Goal: Transaction & Acquisition: Download file/media

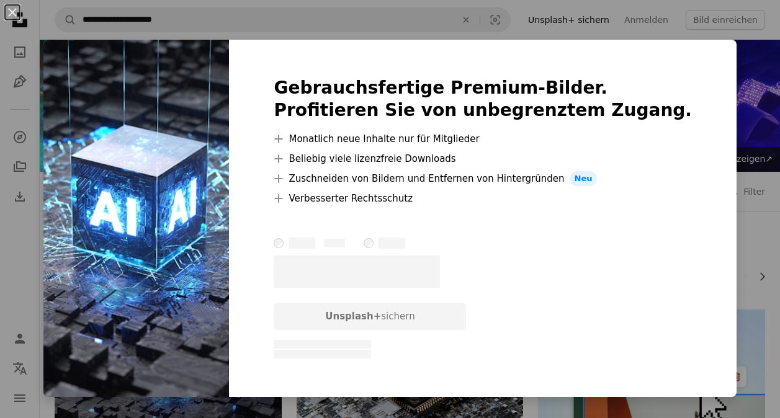
scroll to position [124, 0]
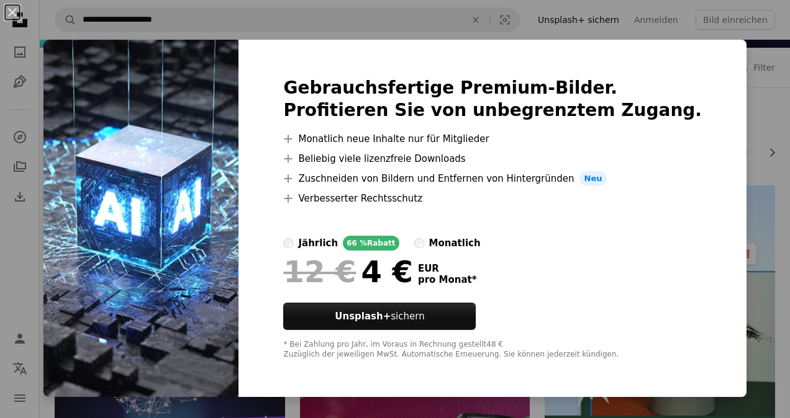
click at [761, 117] on div "An X shape Gebrauchsfertige Premium-Bilder. Profitieren Sie von unbegrenztem Zu…" at bounding box center [395, 209] width 790 height 418
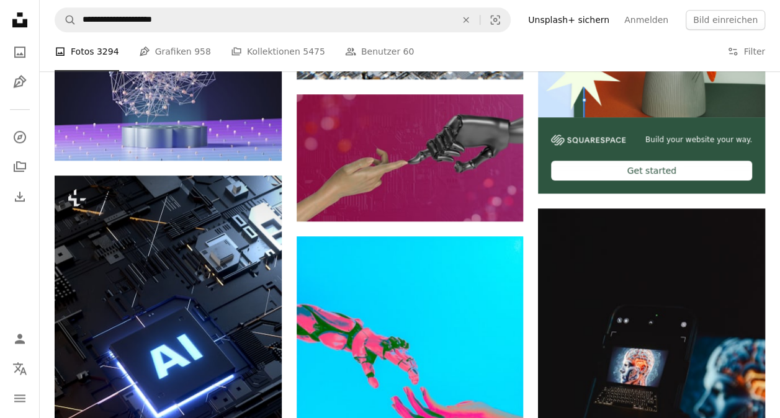
scroll to position [497, 0]
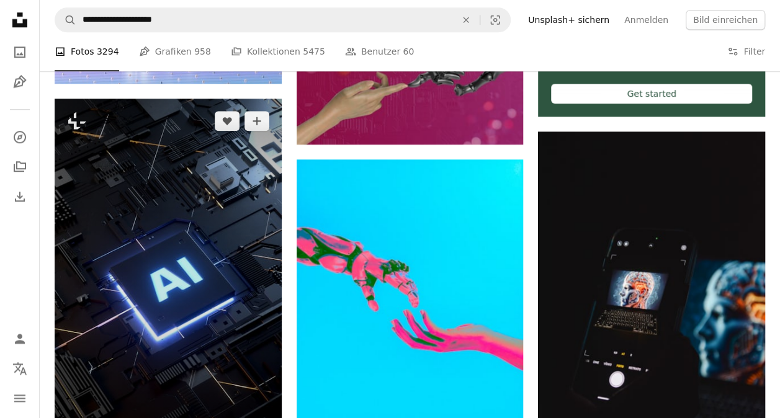
click at [229, 222] on img at bounding box center [168, 280] width 227 height 363
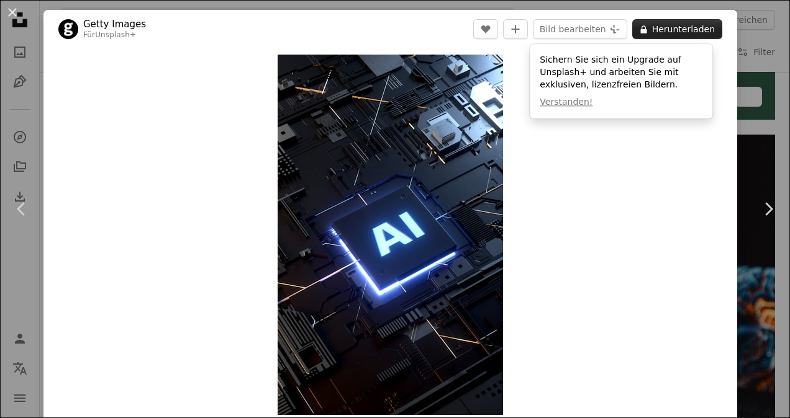
click at [653, 30] on button "A lock Herunterladen" at bounding box center [677, 29] width 90 height 20
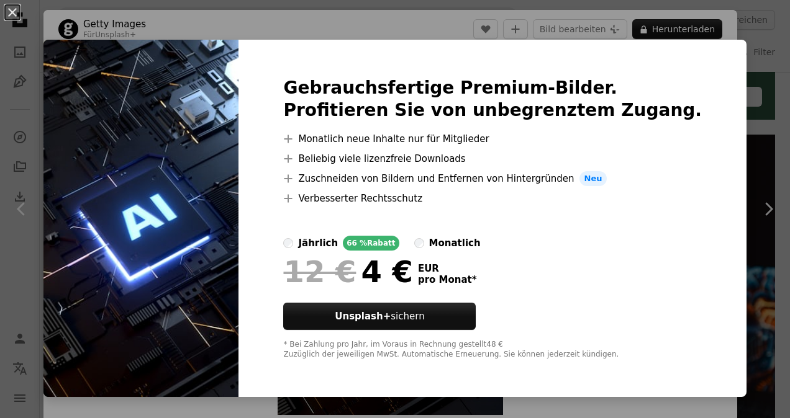
click at [735, 61] on div "An X shape Gebrauchsfertige Premium-Bilder. Profitieren Sie von unbegrenztem Zu…" at bounding box center [395, 209] width 790 height 418
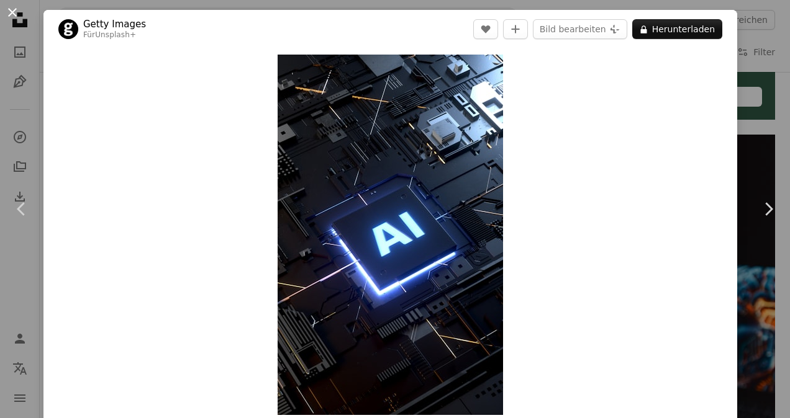
click at [16, 11] on button "An X shape" at bounding box center [12, 12] width 15 height 15
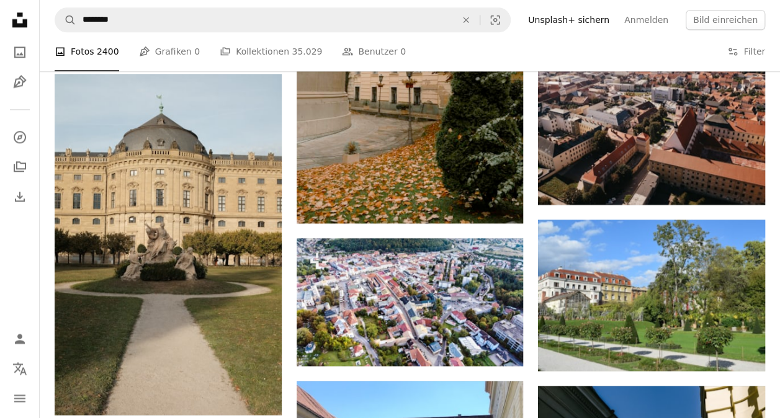
scroll to position [614, 0]
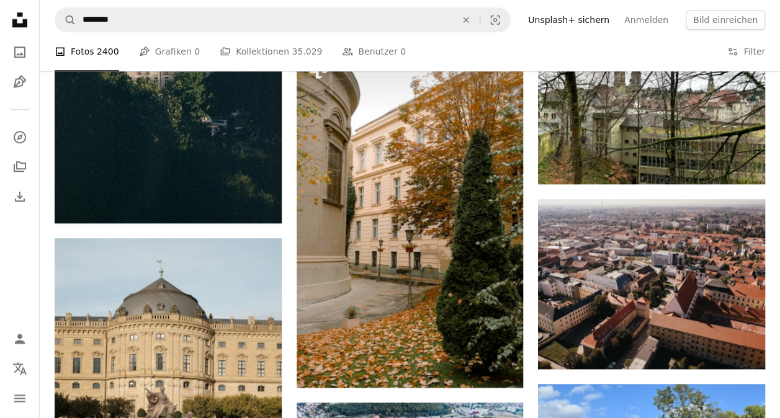
click at [97, 52] on li "A photo Fotos 2400" at bounding box center [87, 52] width 65 height 40
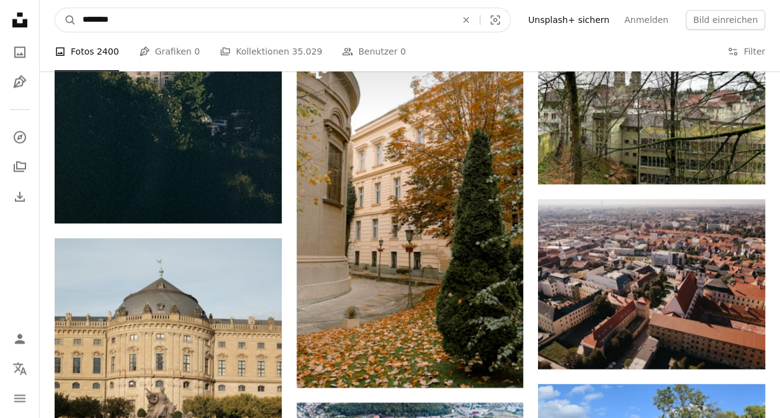
click at [117, 28] on input "********" at bounding box center [264, 20] width 376 height 24
click at [469, 21] on icon "Finden Sie Bildmaterial auf der ganzen Webseite" at bounding box center [466, 20] width 6 height 6
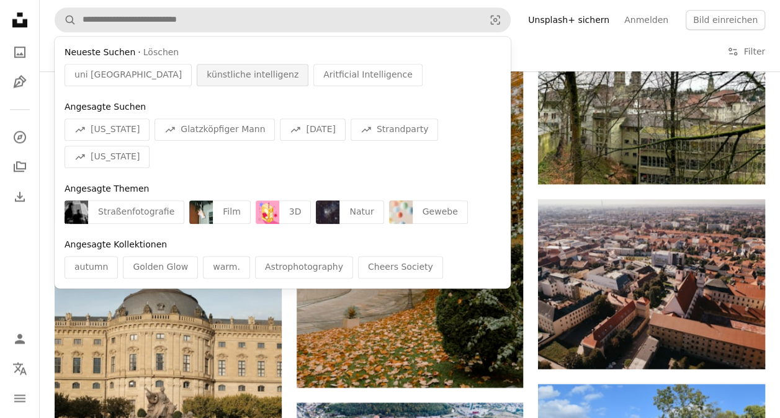
click at [207, 72] on span "künstliche intelligenz" at bounding box center [253, 75] width 92 height 12
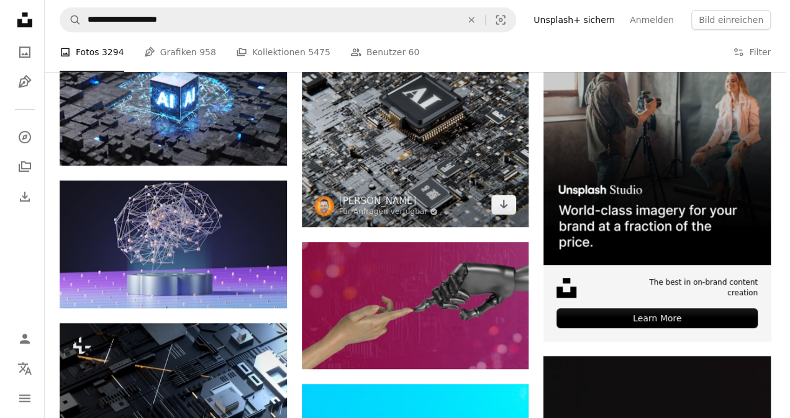
scroll to position [310, 0]
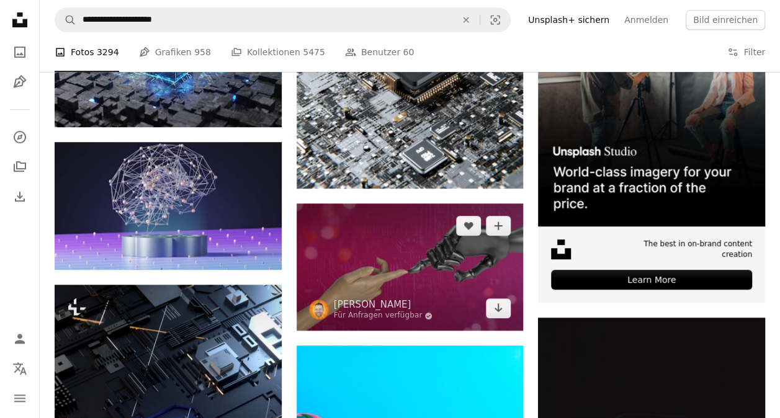
click at [394, 242] on img at bounding box center [410, 268] width 227 height 128
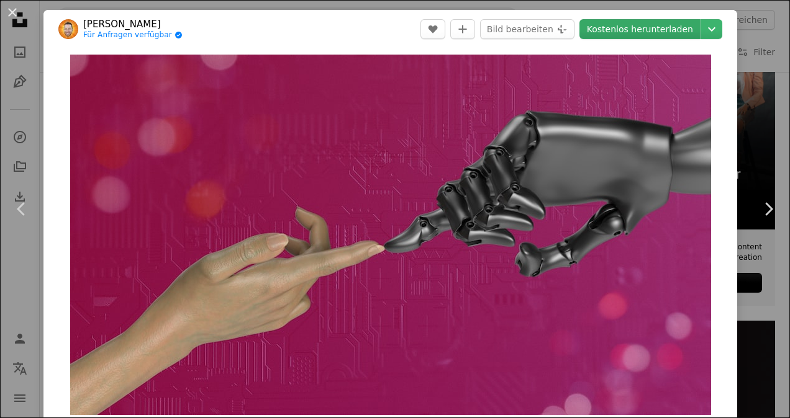
click at [631, 32] on link "Kostenlos herunterladen" at bounding box center [639, 29] width 121 height 20
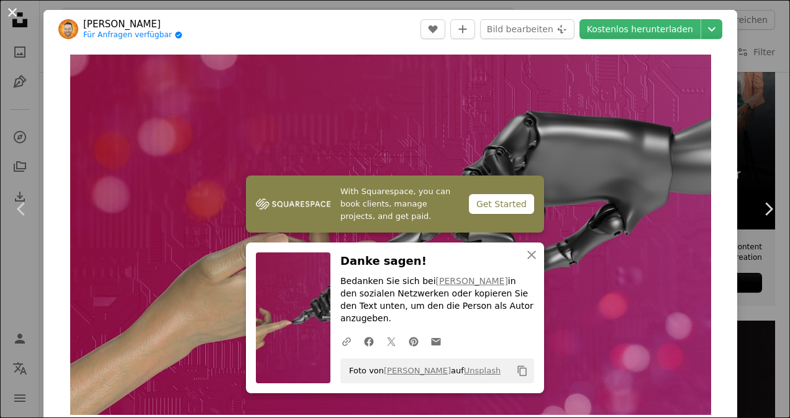
click at [7, 14] on button "An X shape" at bounding box center [12, 12] width 15 height 15
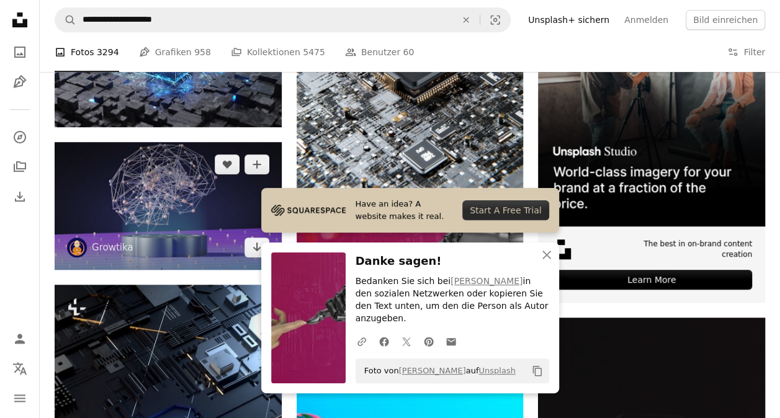
click at [178, 167] on img at bounding box center [168, 206] width 227 height 128
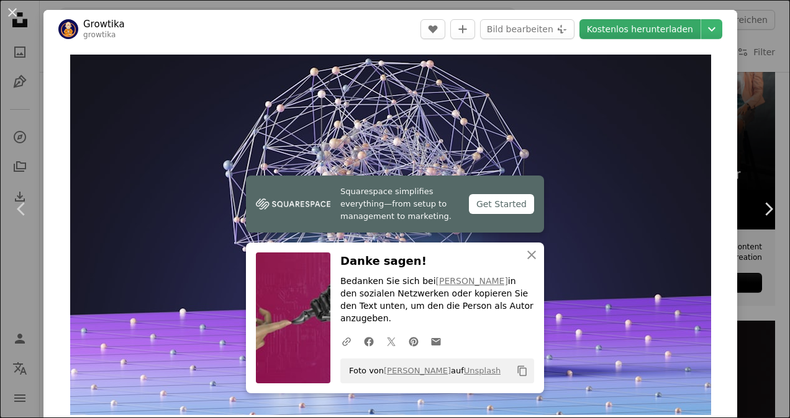
click at [622, 31] on link "Kostenlos herunterladen" at bounding box center [639, 29] width 121 height 20
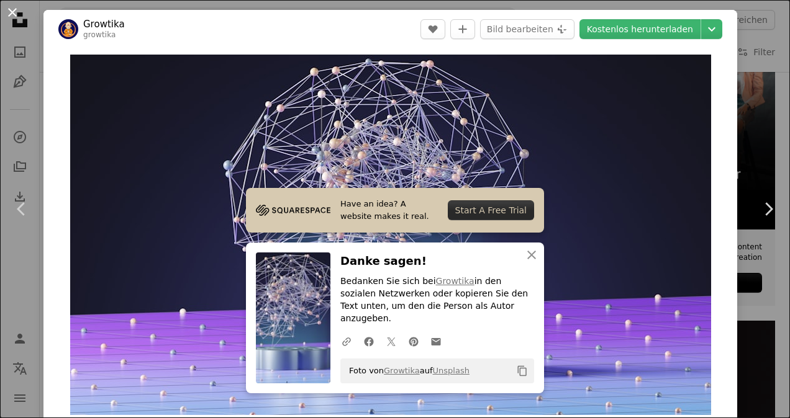
click at [15, 15] on button "An X shape" at bounding box center [12, 12] width 15 height 15
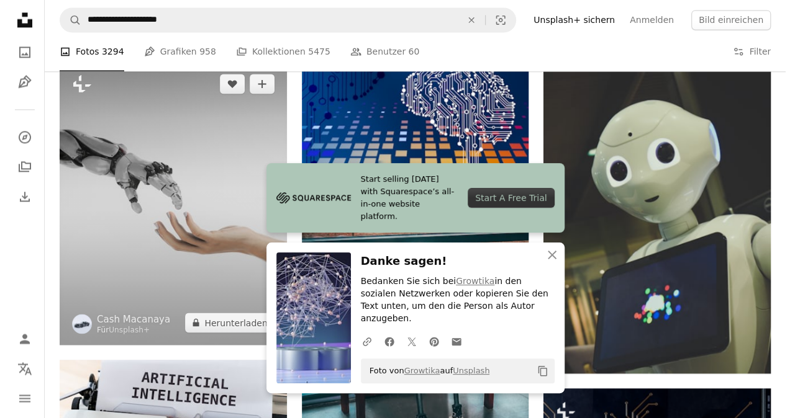
scroll to position [931, 0]
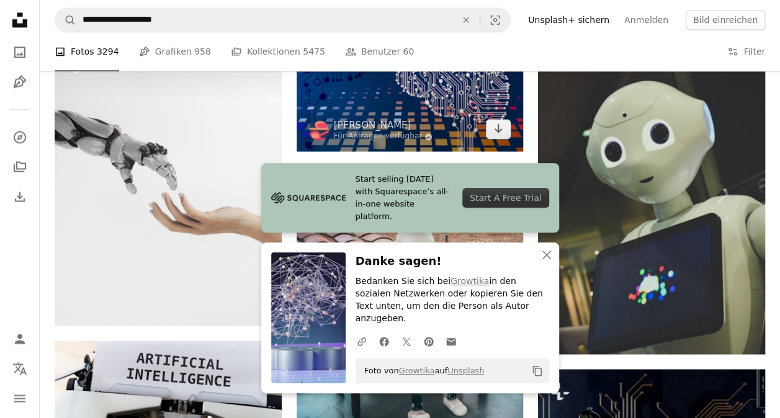
click at [383, 104] on img at bounding box center [410, 88] width 227 height 128
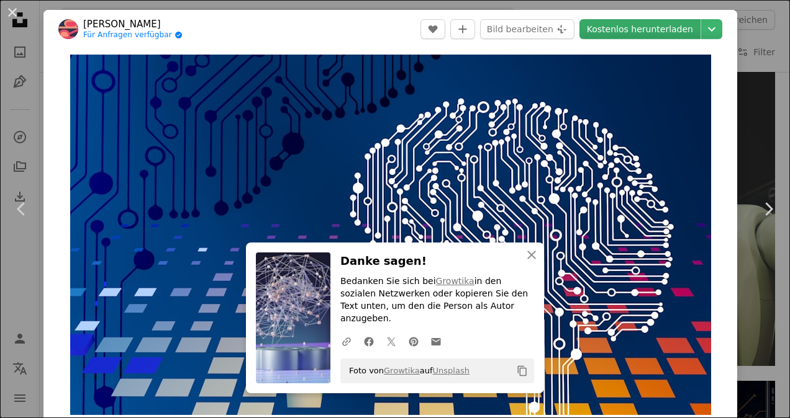
click at [616, 21] on link "Kostenlos herunterladen" at bounding box center [639, 29] width 121 height 20
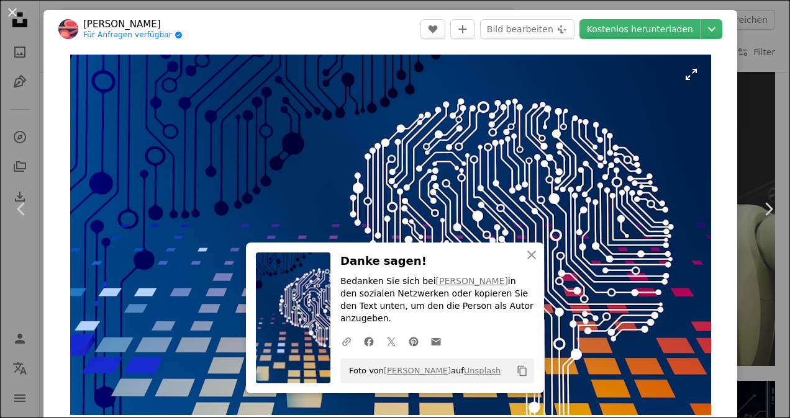
click at [676, 211] on img "Dieses Bild heranzoomen" at bounding box center [390, 235] width 641 height 361
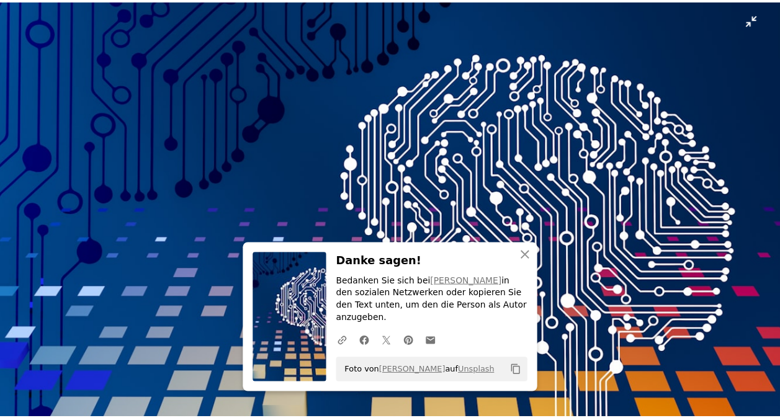
scroll to position [7, 0]
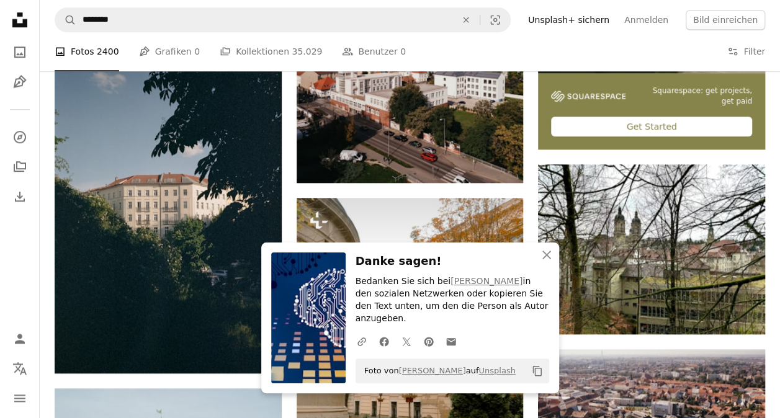
scroll to position [304, 0]
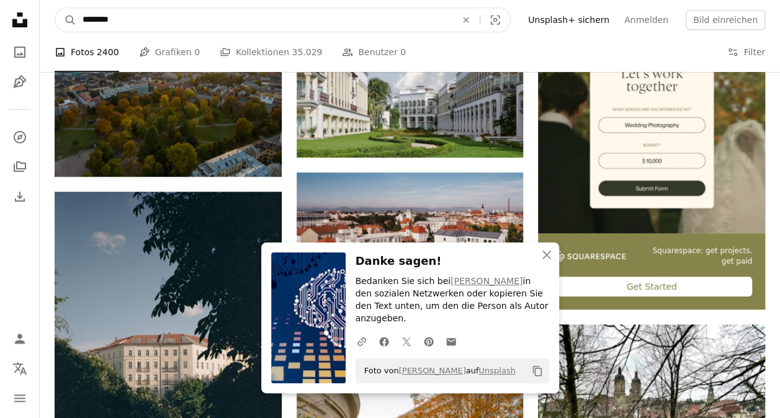
drag, startPoint x: 144, startPoint y: 19, endPoint x: 24, endPoint y: 18, distance: 120.5
type input "*******"
click button "A magnifying glass" at bounding box center [65, 20] width 21 height 24
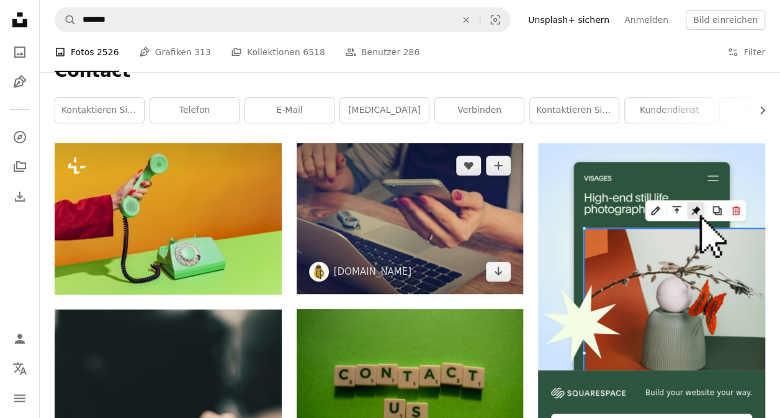
scroll to position [186, 0]
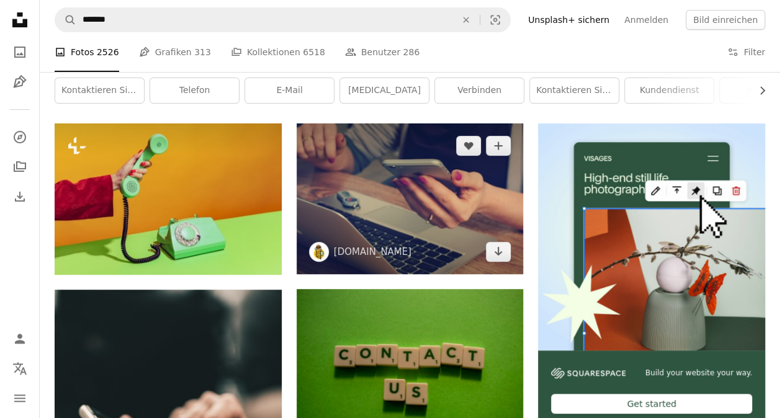
click at [385, 227] on img at bounding box center [410, 199] width 227 height 151
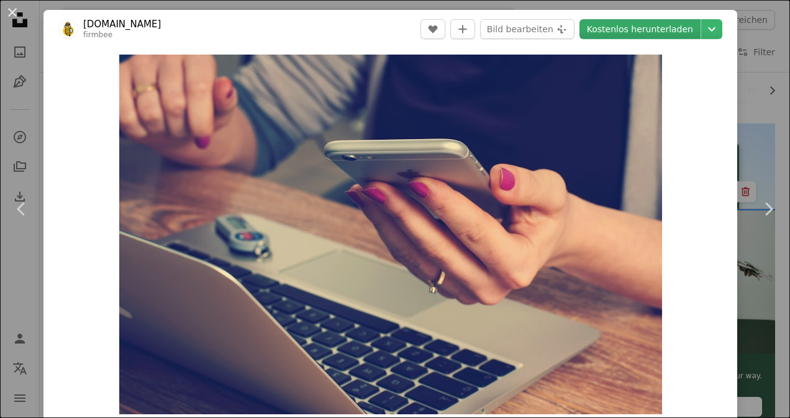
click at [630, 34] on link "Kostenlos herunterladen" at bounding box center [639, 29] width 121 height 20
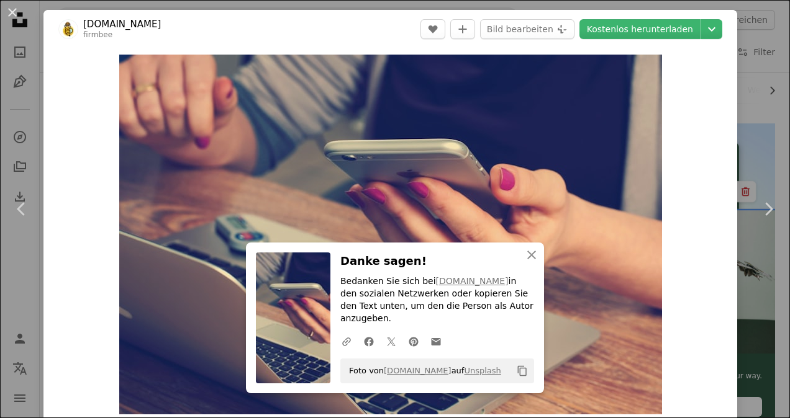
click at [667, 246] on div "Zoom in" at bounding box center [390, 234] width 694 height 373
click at [11, 14] on button "An X shape" at bounding box center [12, 12] width 15 height 15
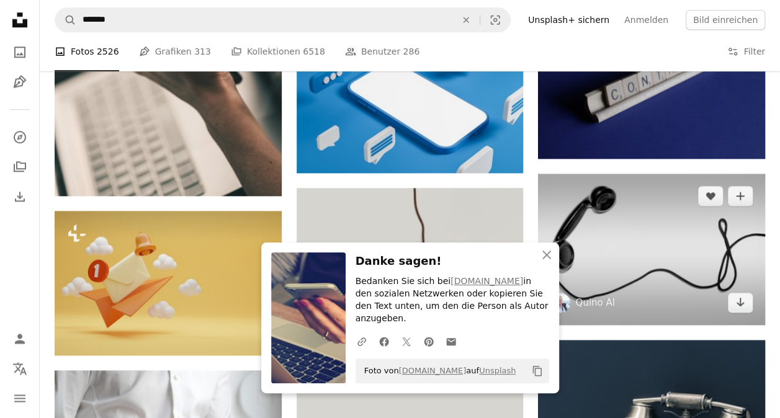
scroll to position [559, 0]
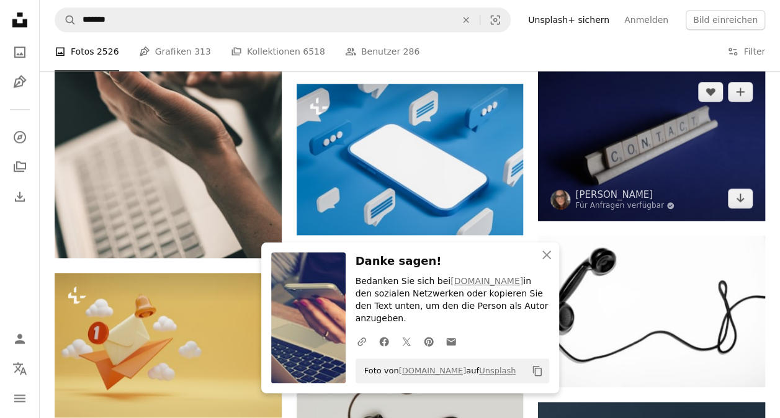
click at [700, 165] on img at bounding box center [651, 145] width 227 height 151
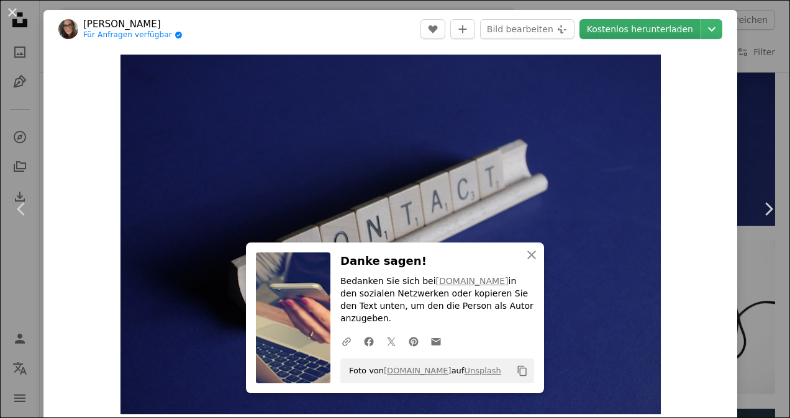
click at [647, 23] on link "Kostenlos herunterladen" at bounding box center [639, 29] width 121 height 20
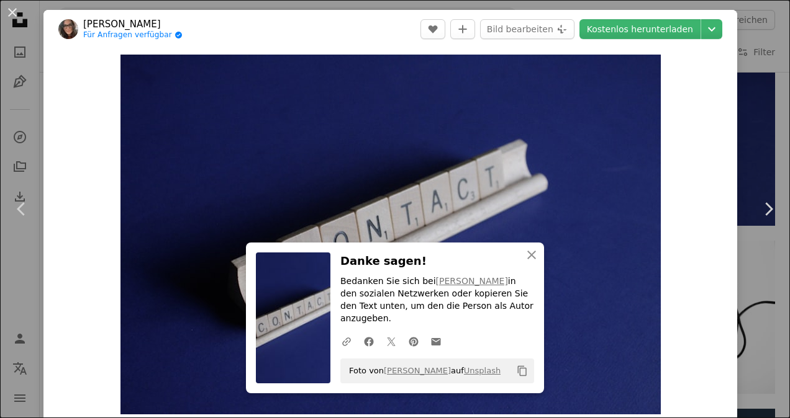
click at [689, 272] on div "Zoom in" at bounding box center [390, 234] width 694 height 373
click at [13, 13] on button "An X shape" at bounding box center [12, 12] width 15 height 15
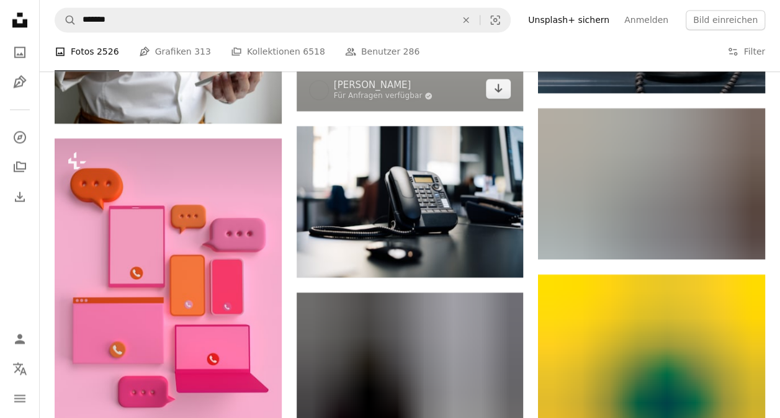
scroll to position [931, 0]
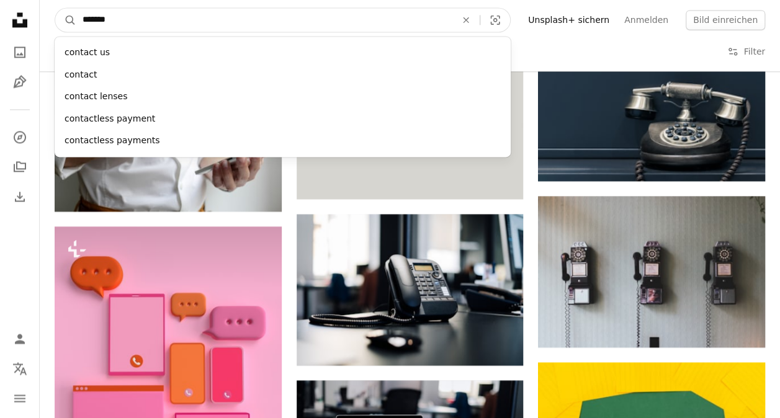
drag, startPoint x: 162, startPoint y: 20, endPoint x: 0, endPoint y: 15, distance: 162.1
click at [0, 15] on html "Unsplash logo Unsplash-Startseite A photo Pen Tool A compass A stack of folders…" at bounding box center [390, 239] width 780 height 2341
type input "*****"
click button "A magnifying glass" at bounding box center [65, 20] width 21 height 24
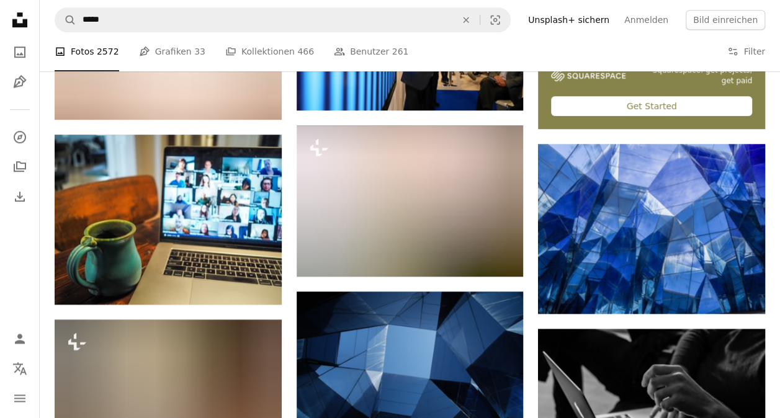
scroll to position [497, 0]
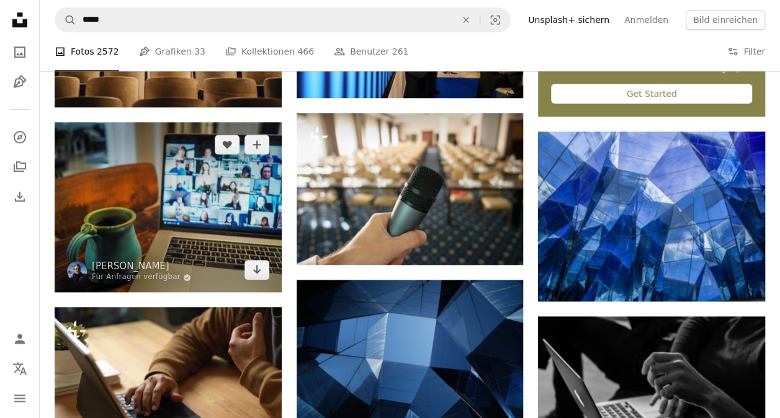
click at [211, 200] on img at bounding box center [168, 207] width 227 height 170
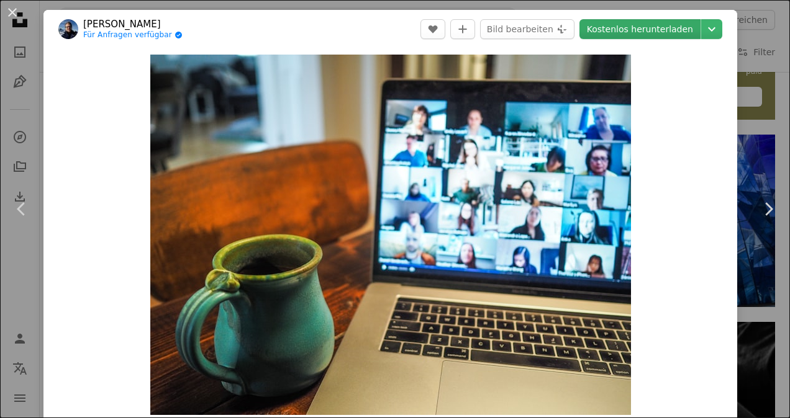
click at [666, 26] on link "Kostenlos herunterladen" at bounding box center [639, 29] width 121 height 20
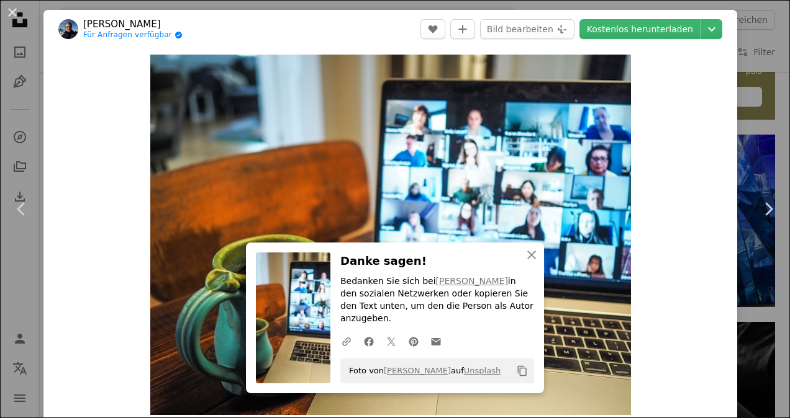
click at [715, 322] on div "Zoom in" at bounding box center [390, 234] width 694 height 373
click at [9, 11] on button "An X shape" at bounding box center [12, 12] width 15 height 15
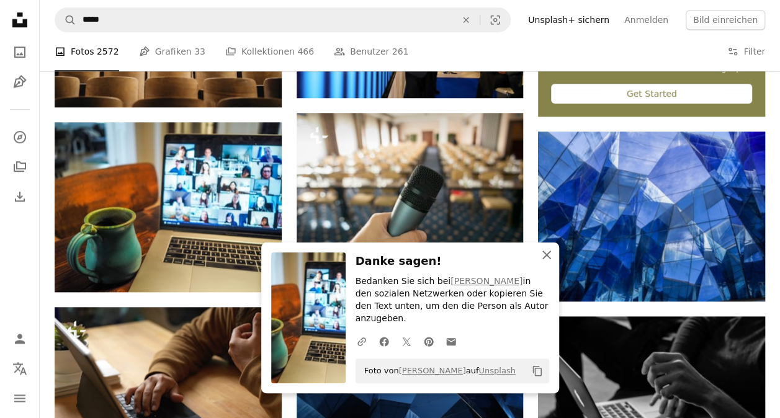
click at [548, 263] on icon "An X shape" at bounding box center [547, 255] width 15 height 15
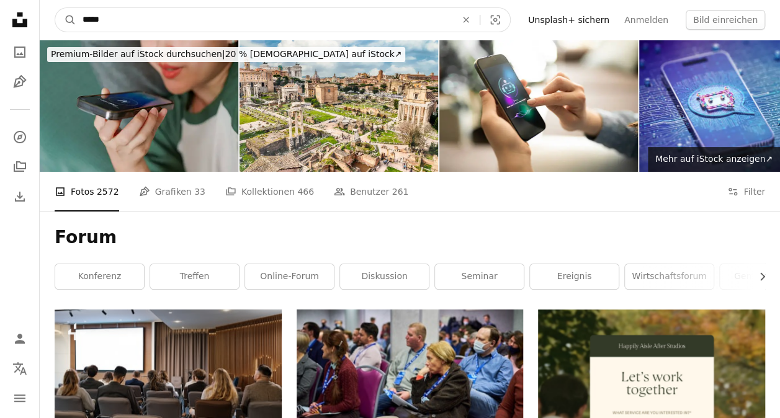
drag, startPoint x: 137, startPoint y: 20, endPoint x: 10, endPoint y: 7, distance: 127.4
type input "*********"
click button "A magnifying glass" at bounding box center [65, 20] width 21 height 24
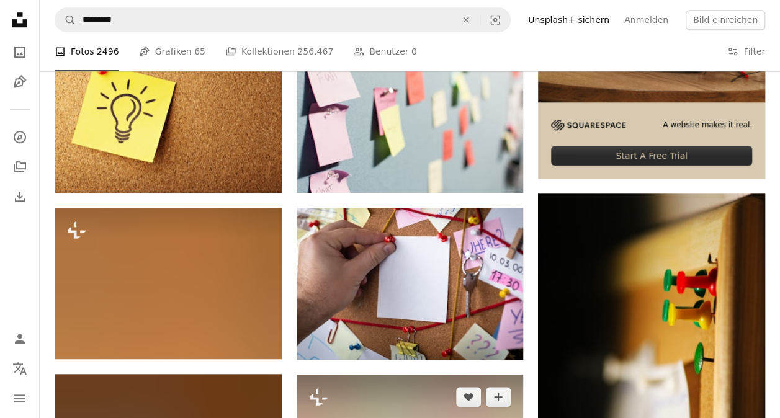
scroll to position [435, 0]
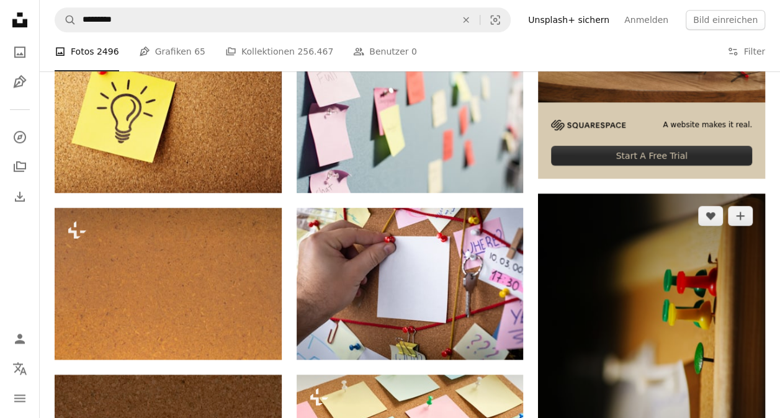
click at [607, 304] on img at bounding box center [651, 364] width 227 height 340
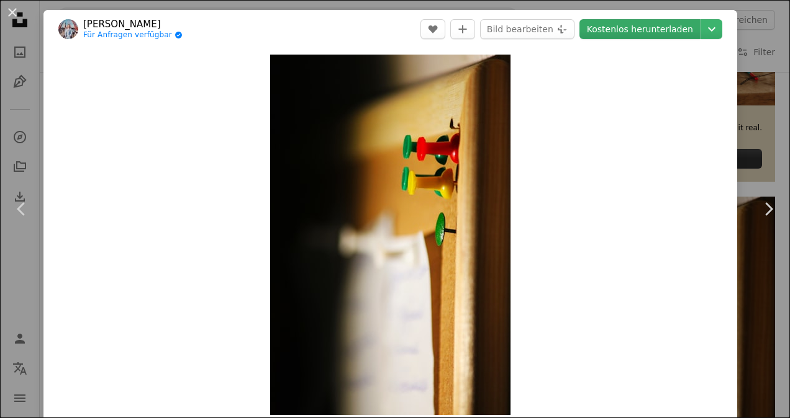
click at [658, 35] on link "Kostenlos herunterladen" at bounding box center [639, 29] width 121 height 20
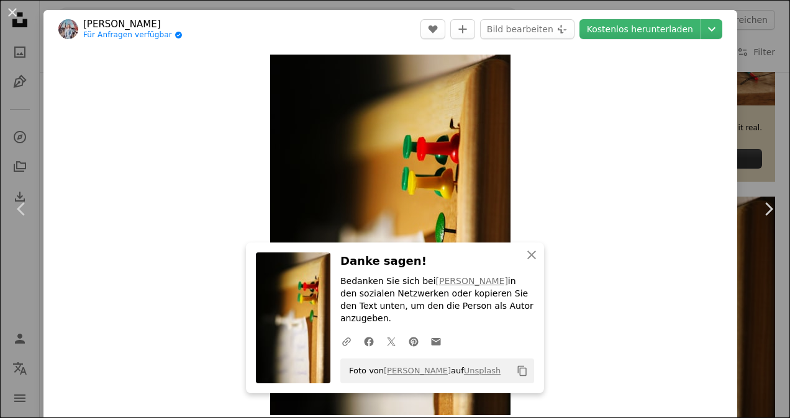
click at [201, 94] on div "Zoom in" at bounding box center [390, 234] width 694 height 373
click at [14, 246] on link "Chevron left" at bounding box center [21, 209] width 43 height 119
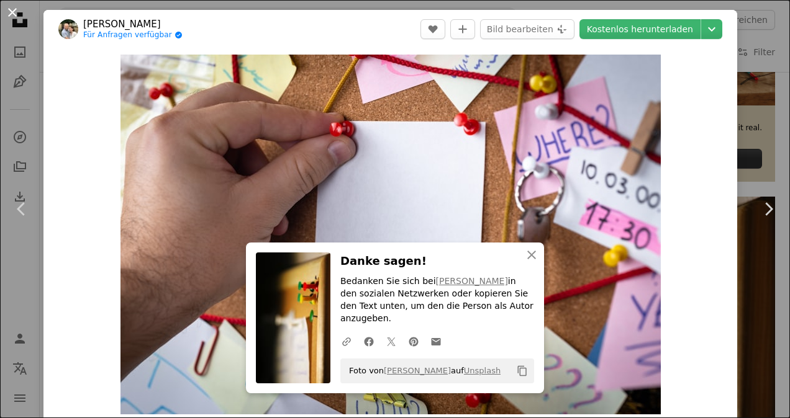
click at [12, 10] on button "An X shape" at bounding box center [12, 12] width 15 height 15
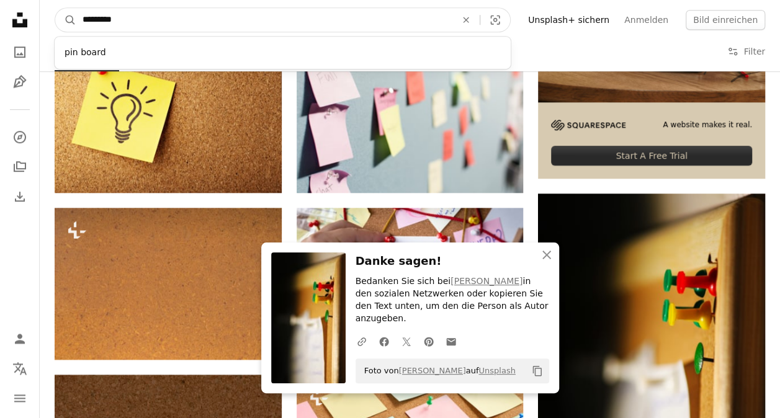
drag, startPoint x: 124, startPoint y: 21, endPoint x: -2, endPoint y: 16, distance: 126.2
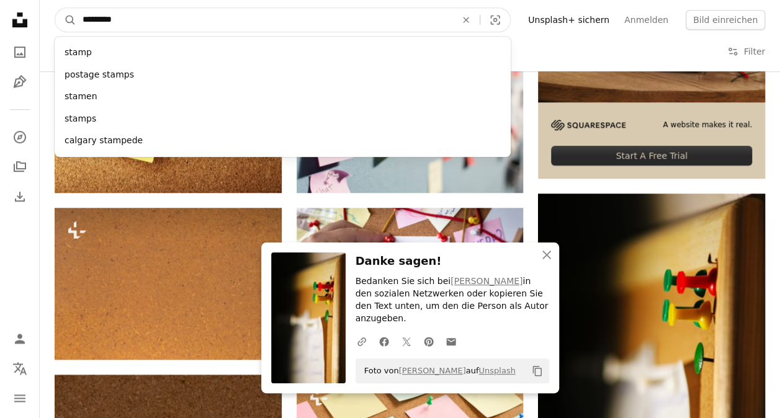
type input "**********"
click button "A magnifying glass" at bounding box center [65, 20] width 21 height 24
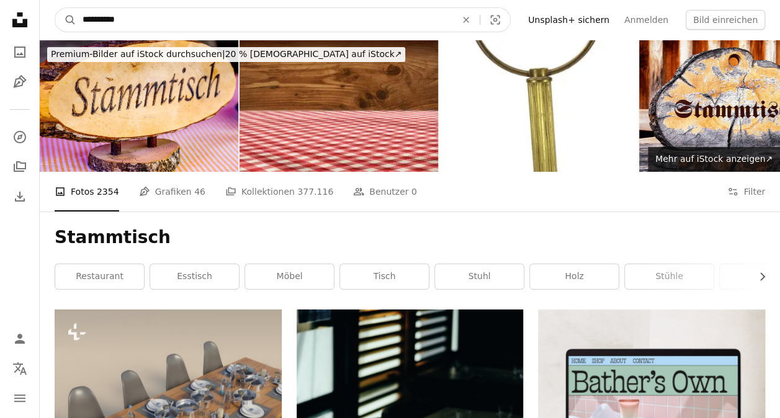
drag, startPoint x: 194, startPoint y: 22, endPoint x: -2, endPoint y: 12, distance: 197.1
type input "**********"
click button "A magnifying glass" at bounding box center [65, 20] width 21 height 24
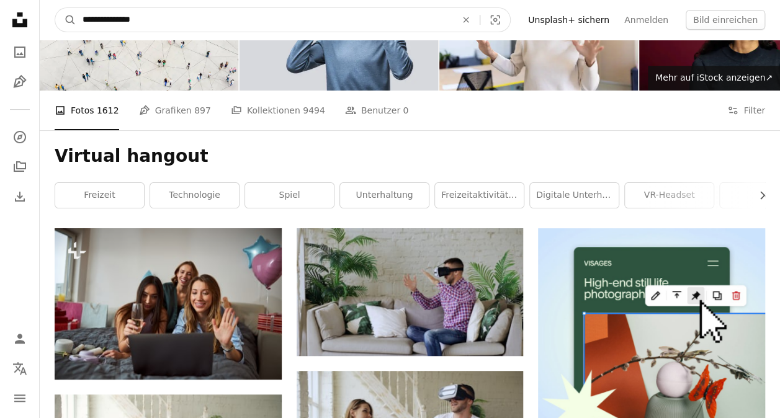
scroll to position [62, 0]
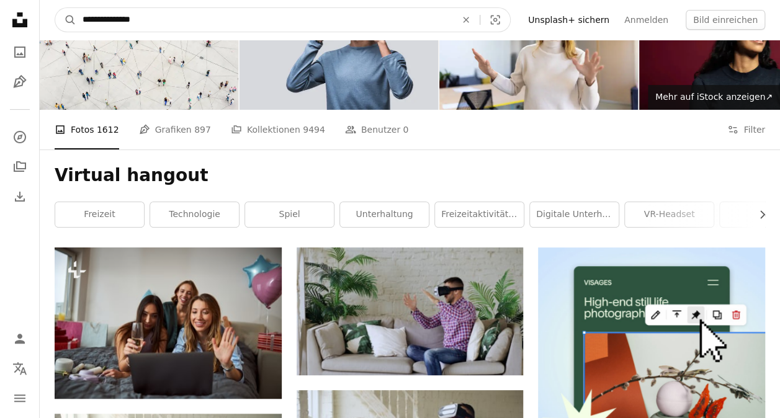
drag, startPoint x: 178, startPoint y: 14, endPoint x: -2, endPoint y: 12, distance: 180.1
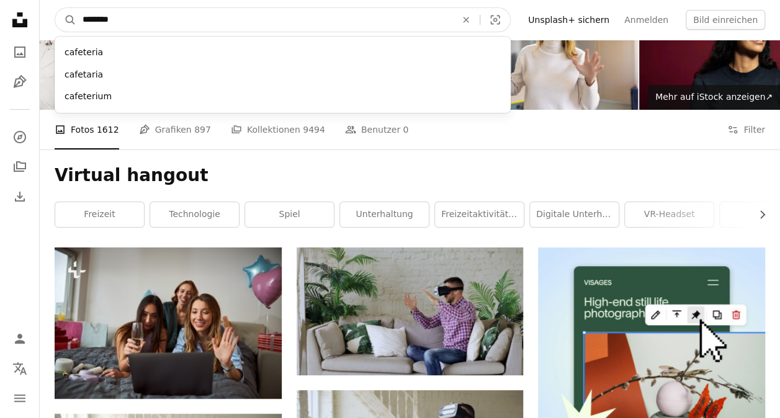
type input "*********"
click button "A magnifying glass" at bounding box center [65, 20] width 21 height 24
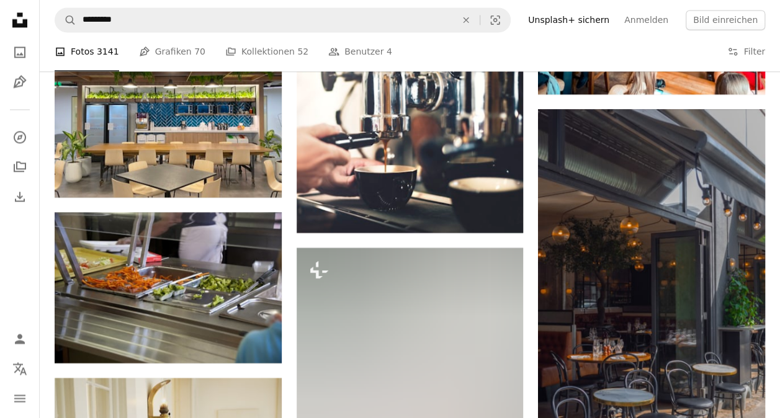
scroll to position [993, 0]
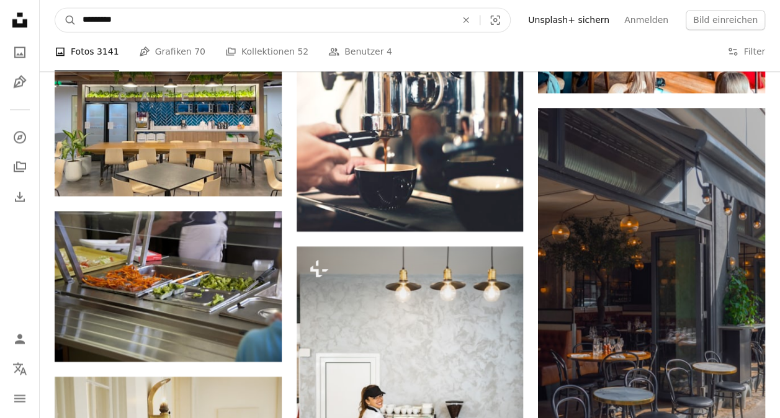
click at [84, 16] on input "*********" at bounding box center [264, 20] width 376 height 24
type input "**********"
click button "A magnifying glass" at bounding box center [65, 20] width 21 height 24
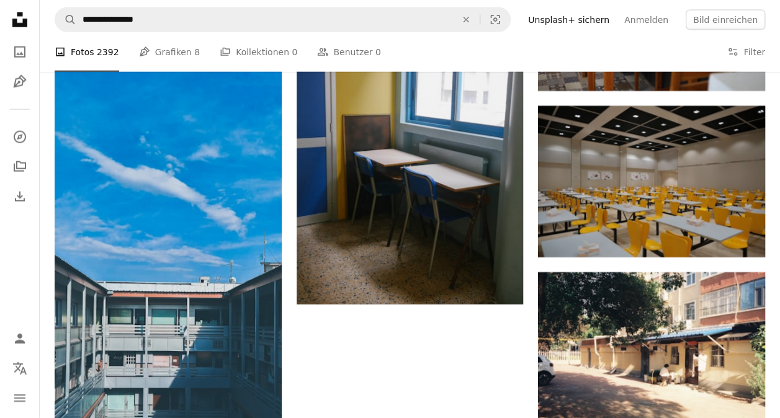
scroll to position [1304, 0]
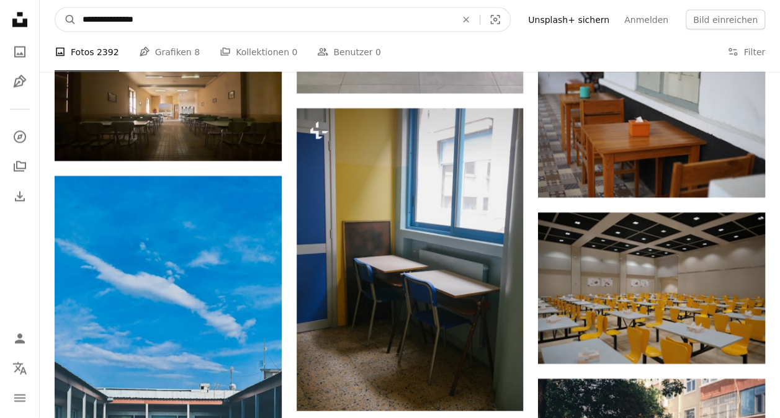
drag, startPoint x: 173, startPoint y: 17, endPoint x: 0, endPoint y: 11, distance: 173.4
type input "**********"
click button "A magnifying glass" at bounding box center [65, 20] width 21 height 24
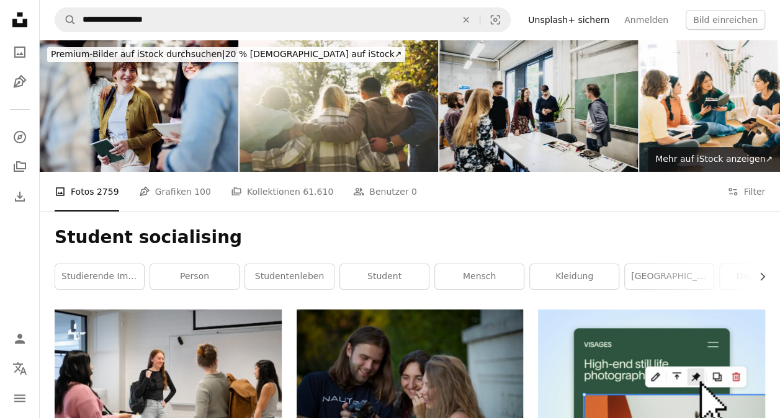
click at [549, 107] on img at bounding box center [539, 106] width 199 height 132
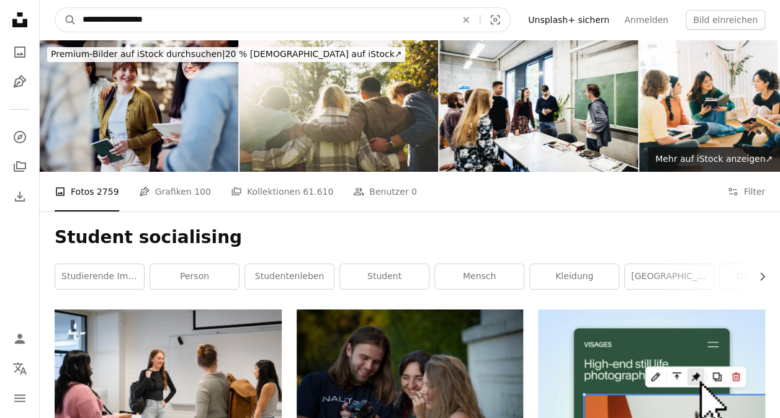
click at [194, 17] on input "**********" at bounding box center [264, 20] width 376 height 24
drag, startPoint x: 159, startPoint y: 17, endPoint x: 17, endPoint y: 24, distance: 141.7
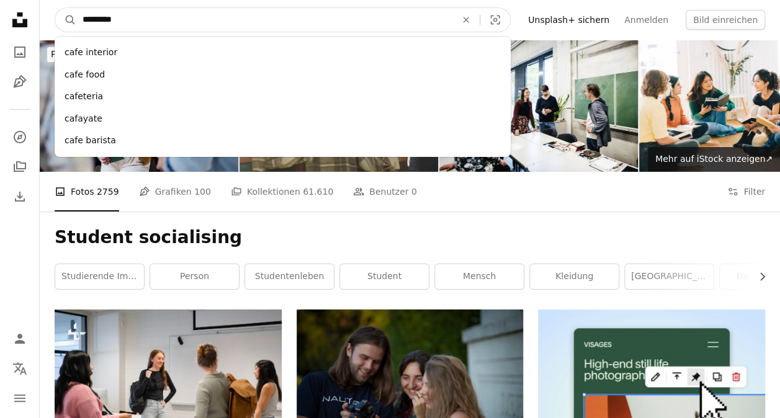
type input "*********"
click at [55, 8] on button "A magnifying glass" at bounding box center [65, 20] width 21 height 24
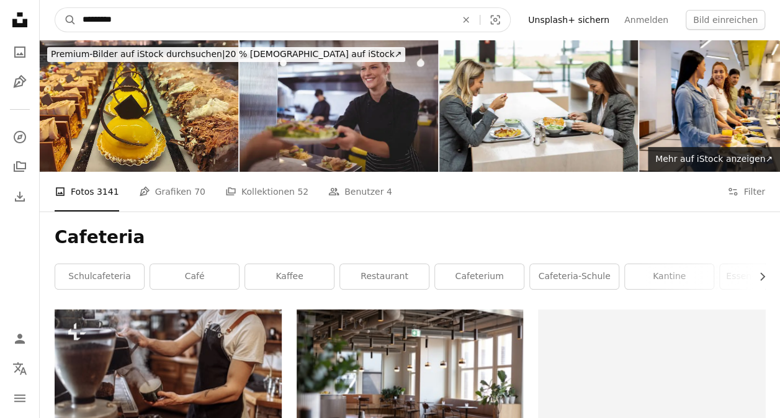
click at [78, 17] on input "*********" at bounding box center [264, 20] width 376 height 24
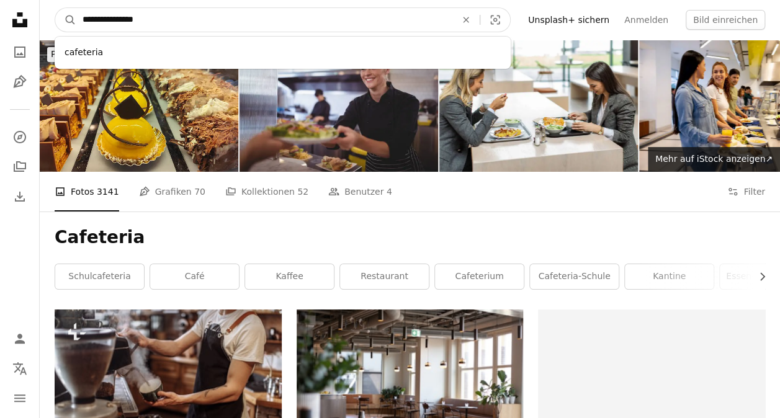
type input "**********"
click button "A magnifying glass" at bounding box center [65, 20] width 21 height 24
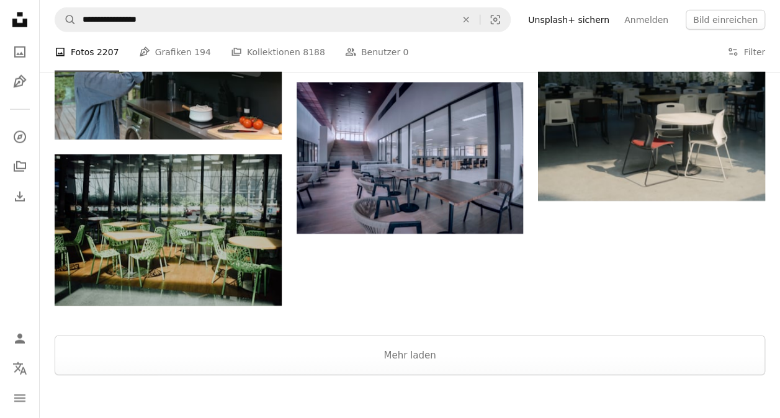
scroll to position [1552, 0]
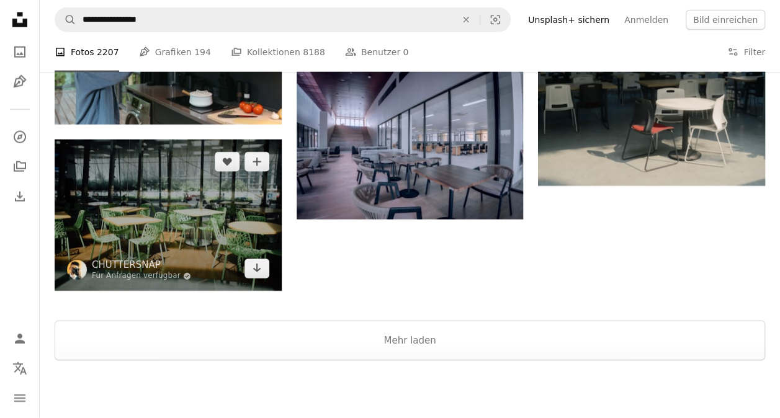
click at [157, 206] on img at bounding box center [168, 215] width 227 height 151
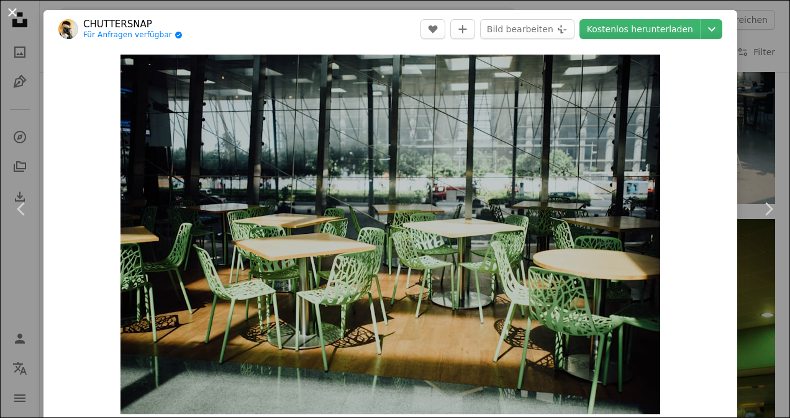
click at [16, 15] on button "An X shape" at bounding box center [12, 12] width 15 height 15
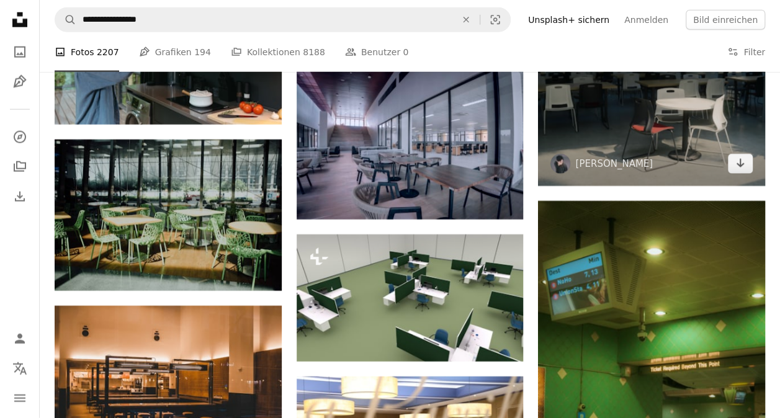
scroll to position [1428, 0]
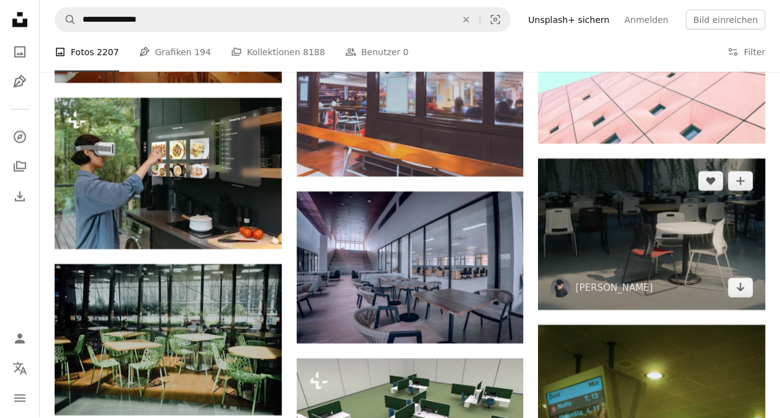
click at [604, 214] on img at bounding box center [651, 234] width 227 height 151
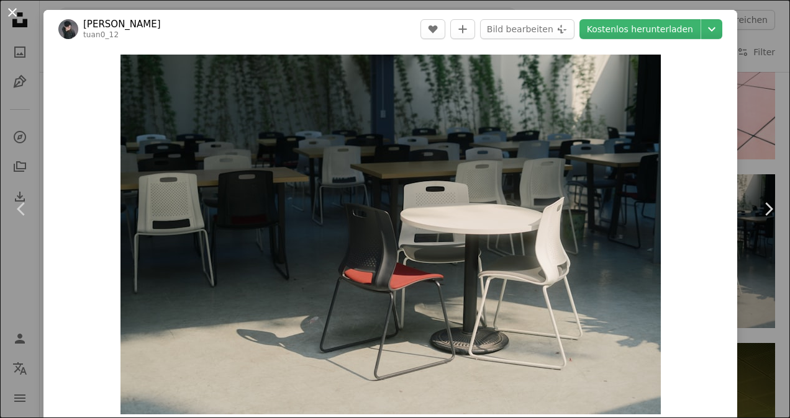
click at [12, 12] on button "An X shape" at bounding box center [12, 12] width 15 height 15
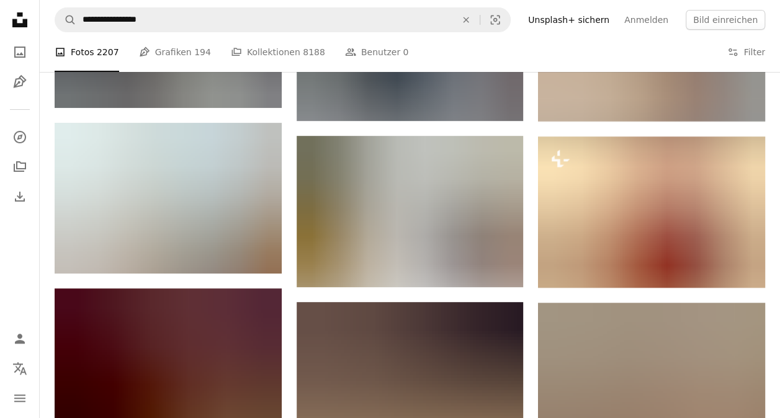
scroll to position [2215, 0]
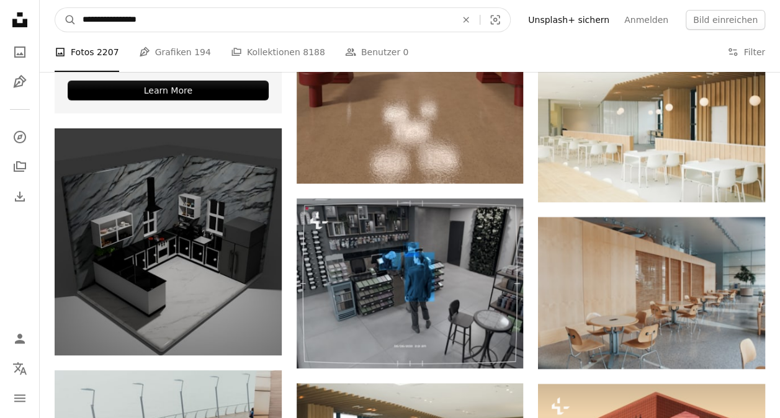
drag, startPoint x: 170, startPoint y: 21, endPoint x: -2, endPoint y: 20, distance: 172.6
type input "******"
click button "A magnifying glass" at bounding box center [65, 20] width 21 height 24
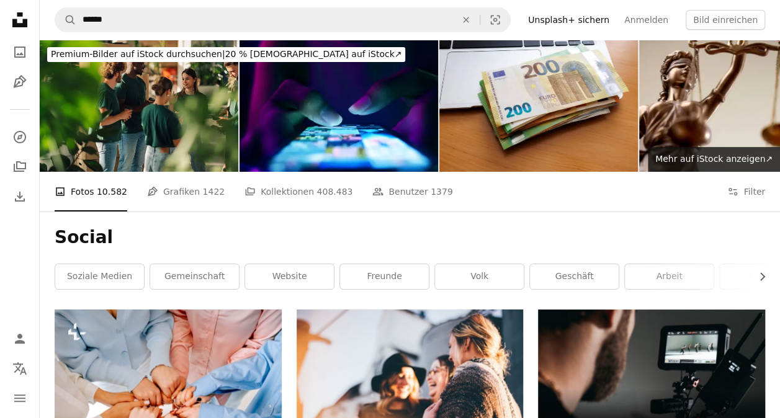
click at [99, 68] on link "Premium-Bilder auf iStock durchsuchen | 20 % Rabatt auf iStock ↗" at bounding box center [226, 55] width 373 height 30
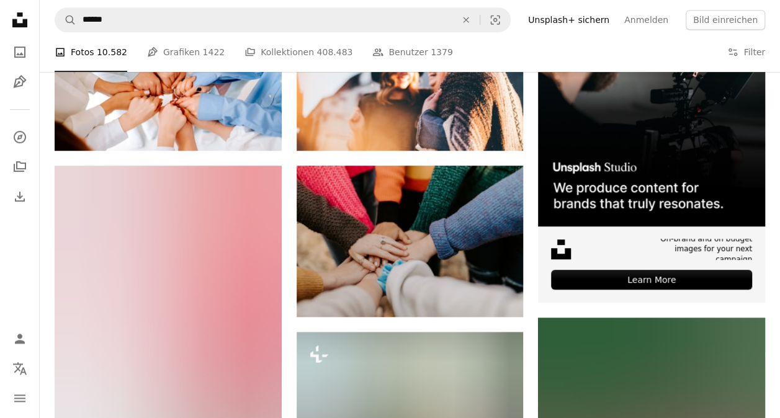
scroll to position [497, 0]
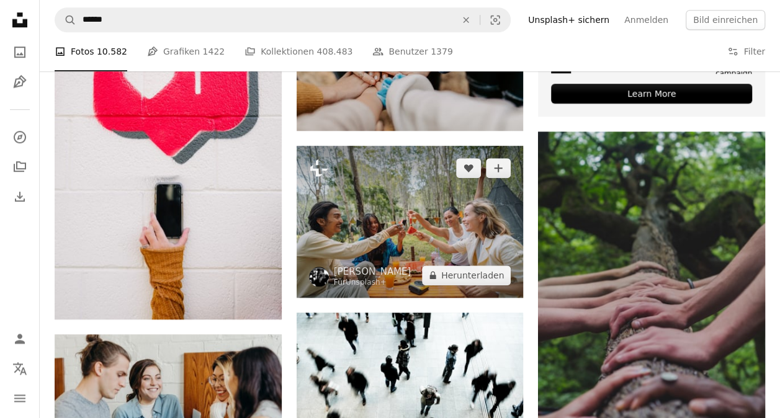
click at [451, 191] on img at bounding box center [410, 221] width 227 height 151
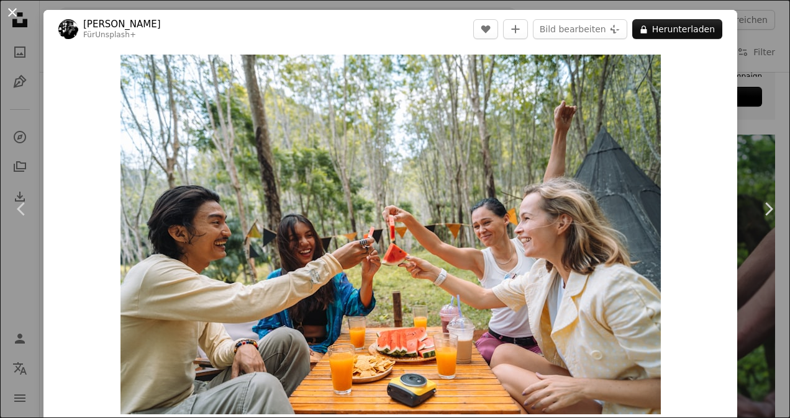
click at [17, 12] on button "An X shape" at bounding box center [12, 12] width 15 height 15
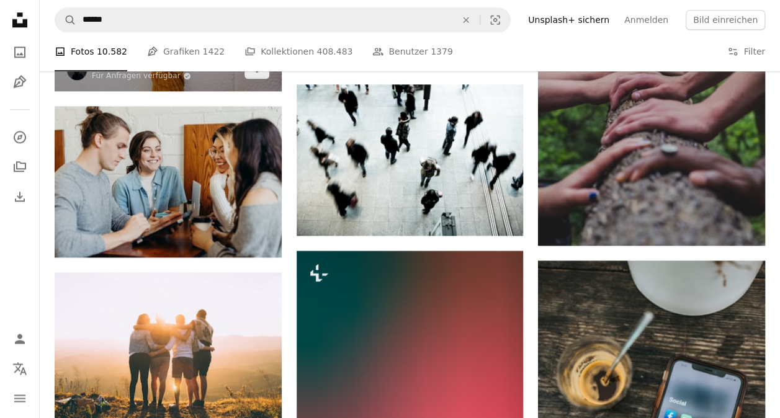
scroll to position [745, 0]
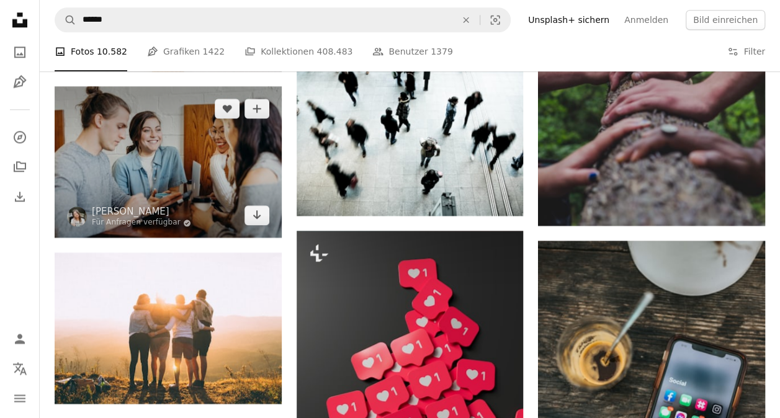
click at [163, 141] on img at bounding box center [168, 161] width 227 height 151
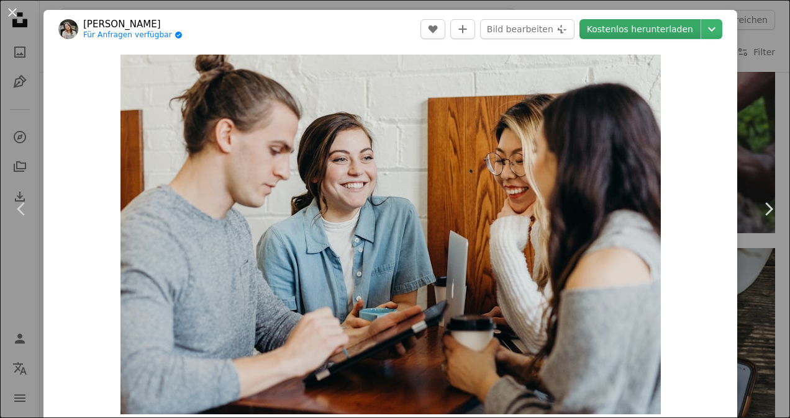
click at [610, 31] on link "Kostenlos herunterladen" at bounding box center [639, 29] width 121 height 20
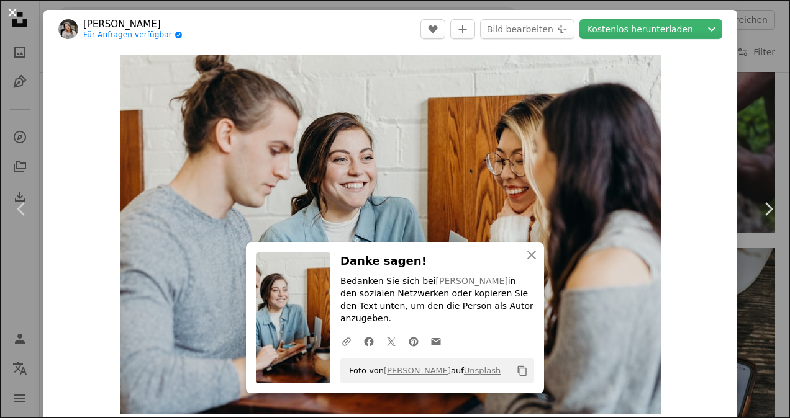
click at [12, 12] on button "An X shape" at bounding box center [12, 12] width 15 height 15
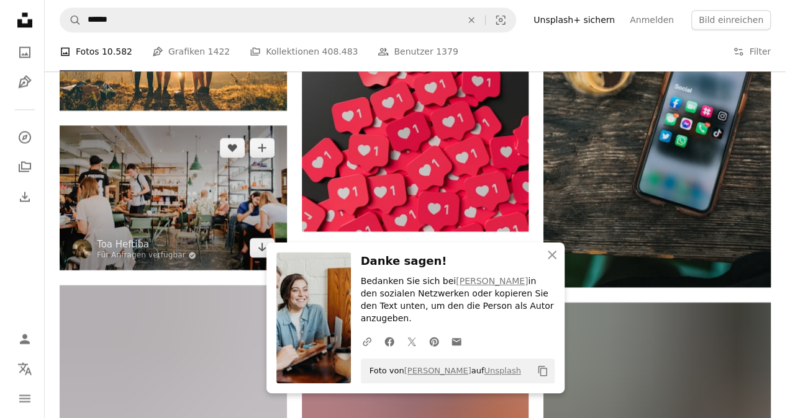
scroll to position [1055, 0]
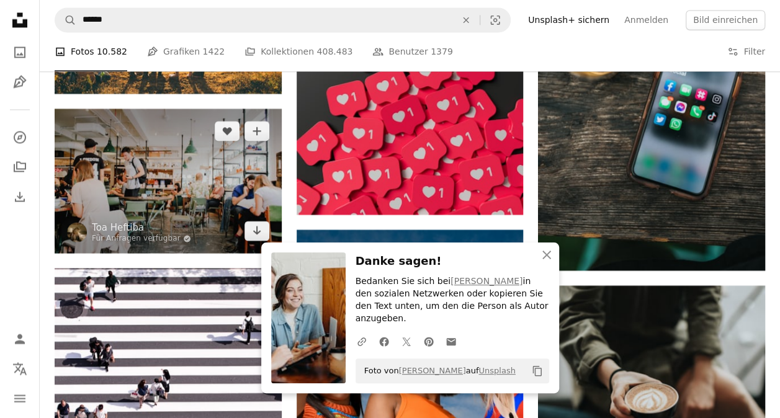
click at [184, 132] on img at bounding box center [168, 181] width 227 height 145
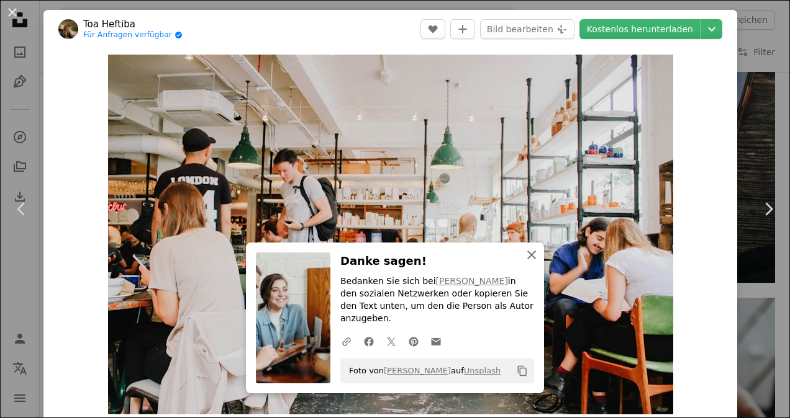
click at [527, 260] on icon "button" at bounding box center [531, 255] width 9 height 9
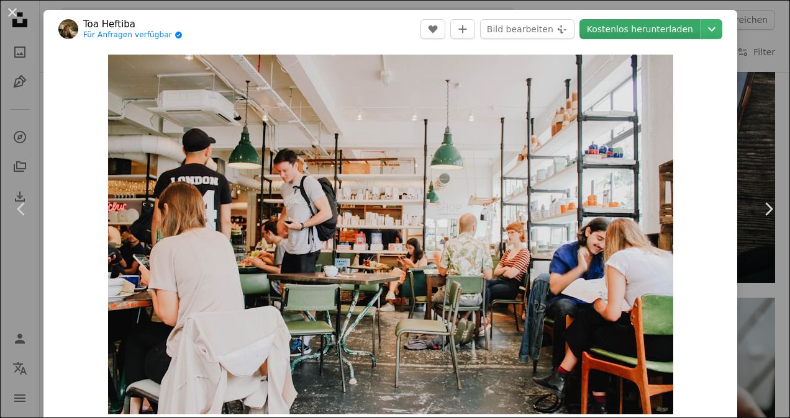
click at [654, 34] on link "Kostenlos herunterladen" at bounding box center [639, 29] width 121 height 20
